Goal: Information Seeking & Learning: Learn about a topic

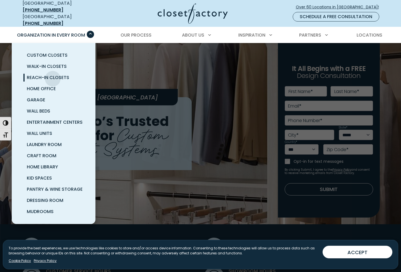
click at [53, 75] on span "Reach-In Closets" at bounding box center [48, 77] width 42 height 6
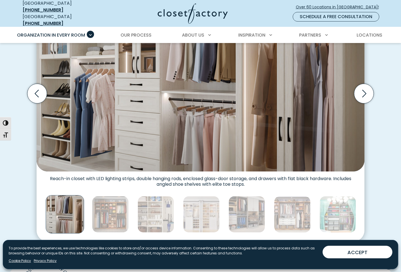
scroll to position [143, 0]
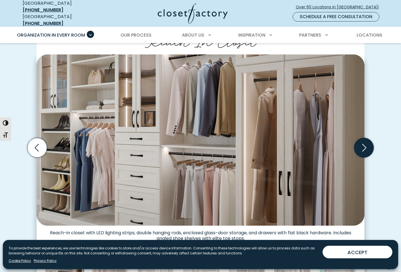
click at [368, 146] on icon "Next slide" at bounding box center [364, 148] width 20 height 20
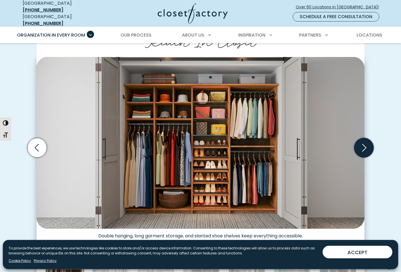
click at [367, 144] on icon "Next slide" at bounding box center [364, 148] width 20 height 20
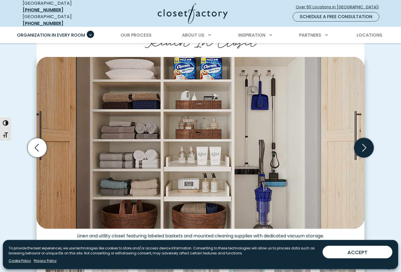
click at [367, 144] on icon "Next slide" at bounding box center [364, 148] width 20 height 20
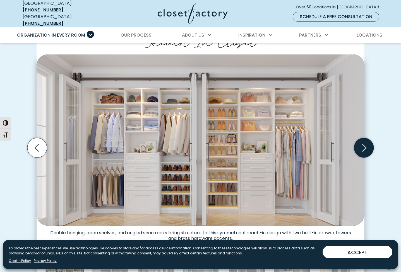
click at [367, 144] on icon "Next slide" at bounding box center [364, 148] width 20 height 20
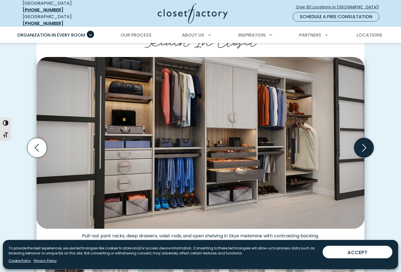
click at [367, 144] on icon "Next slide" at bounding box center [364, 148] width 20 height 20
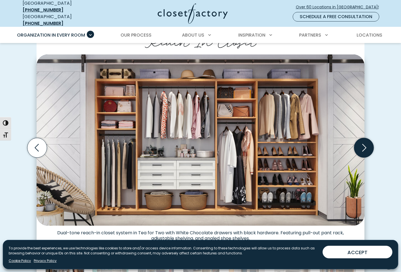
click at [367, 144] on icon "Next slide" at bounding box center [364, 148] width 20 height 20
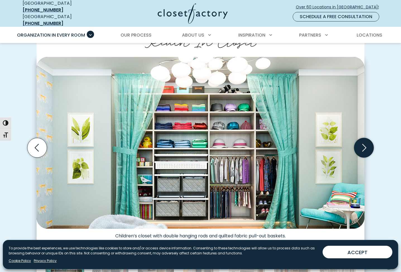
click at [367, 144] on icon "Next slide" at bounding box center [364, 148] width 20 height 20
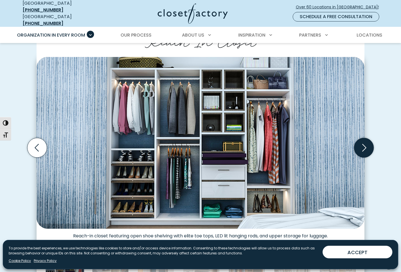
click at [367, 144] on icon "Next slide" at bounding box center [364, 148] width 20 height 20
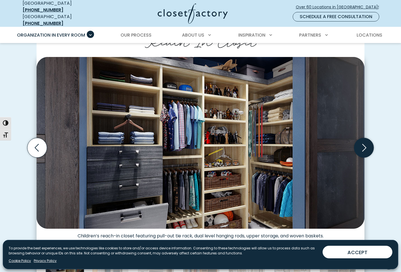
click at [367, 144] on icon "Next slide" at bounding box center [364, 148] width 20 height 20
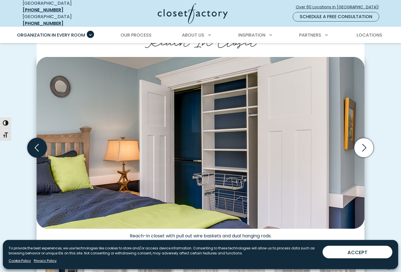
click at [40, 144] on icon "Previous slide" at bounding box center [37, 148] width 20 height 20
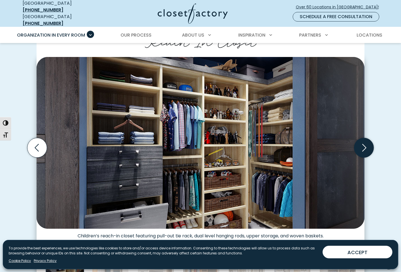
click at [362, 143] on icon "Next slide" at bounding box center [364, 148] width 20 height 20
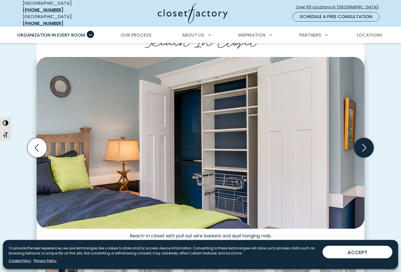
click at [362, 143] on icon "Next slide" at bounding box center [364, 148] width 20 height 20
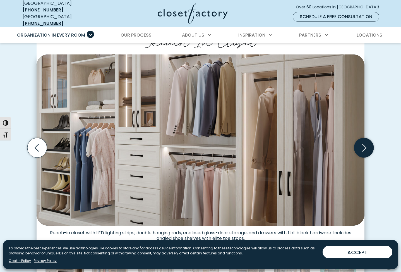
click at [362, 143] on icon "Next slide" at bounding box center [364, 148] width 20 height 20
